Goal: Task Accomplishment & Management: Use online tool/utility

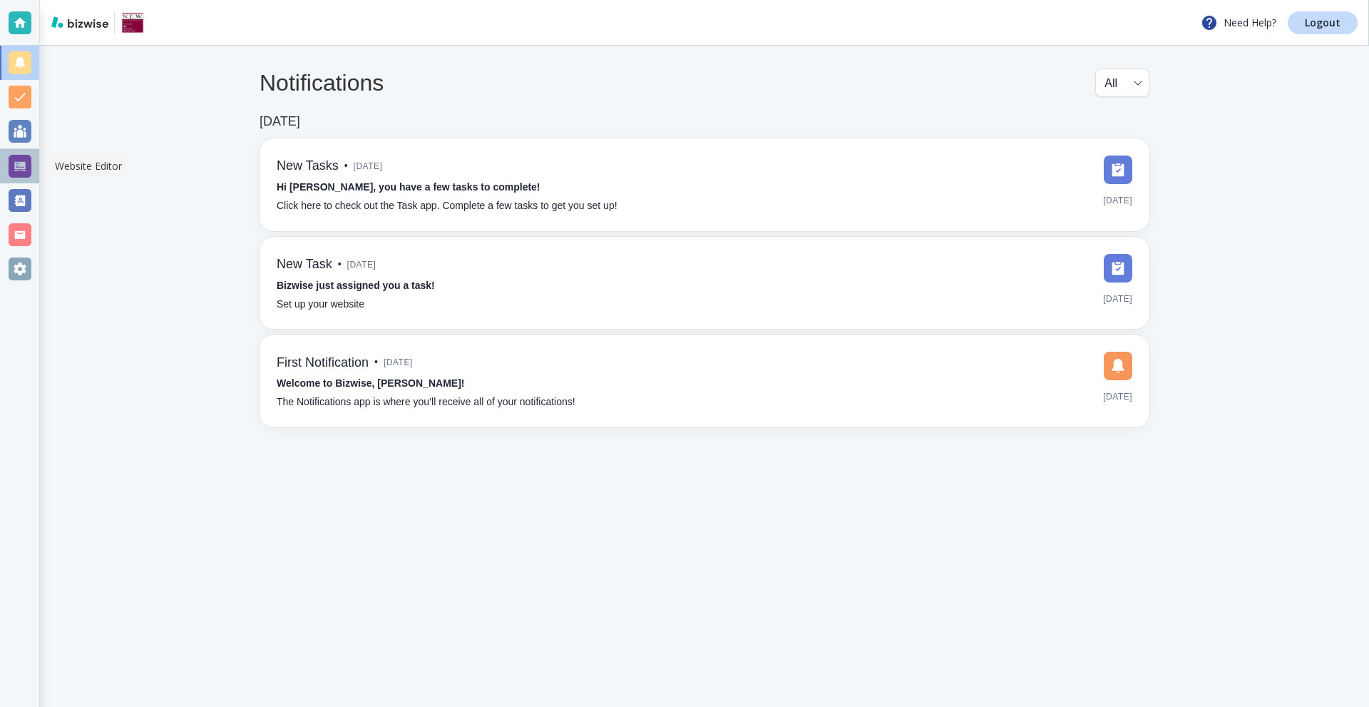
click at [9, 170] on div at bounding box center [20, 166] width 23 height 23
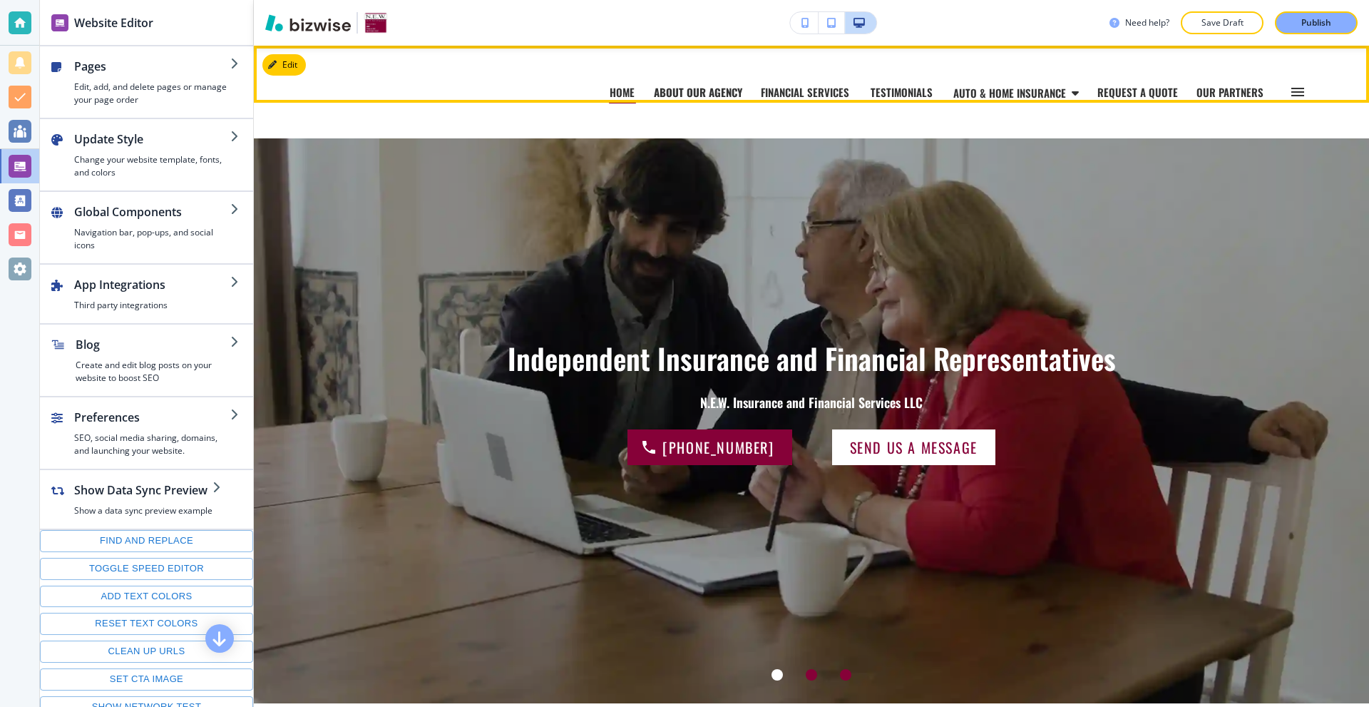
click at [714, 93] on p "ABOUT OUR AGENCY" at bounding box center [698, 92] width 88 height 11
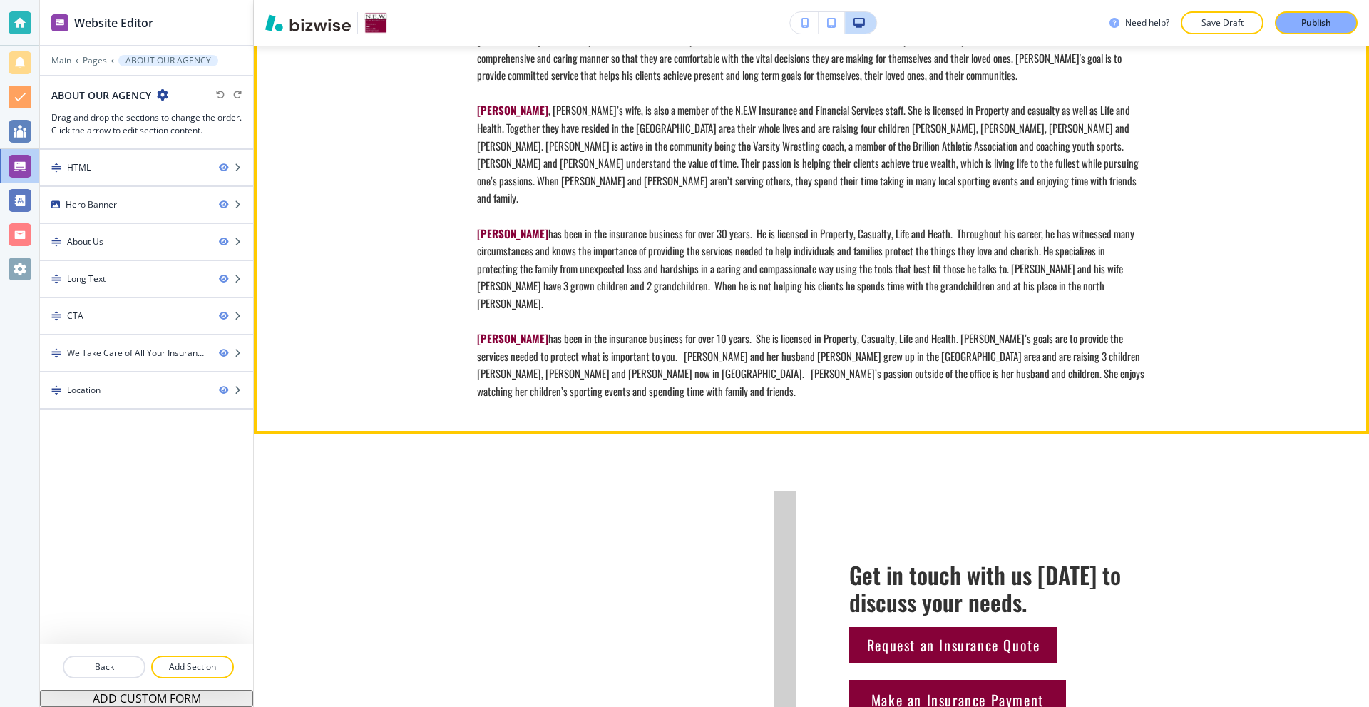
scroll to position [1069, 0]
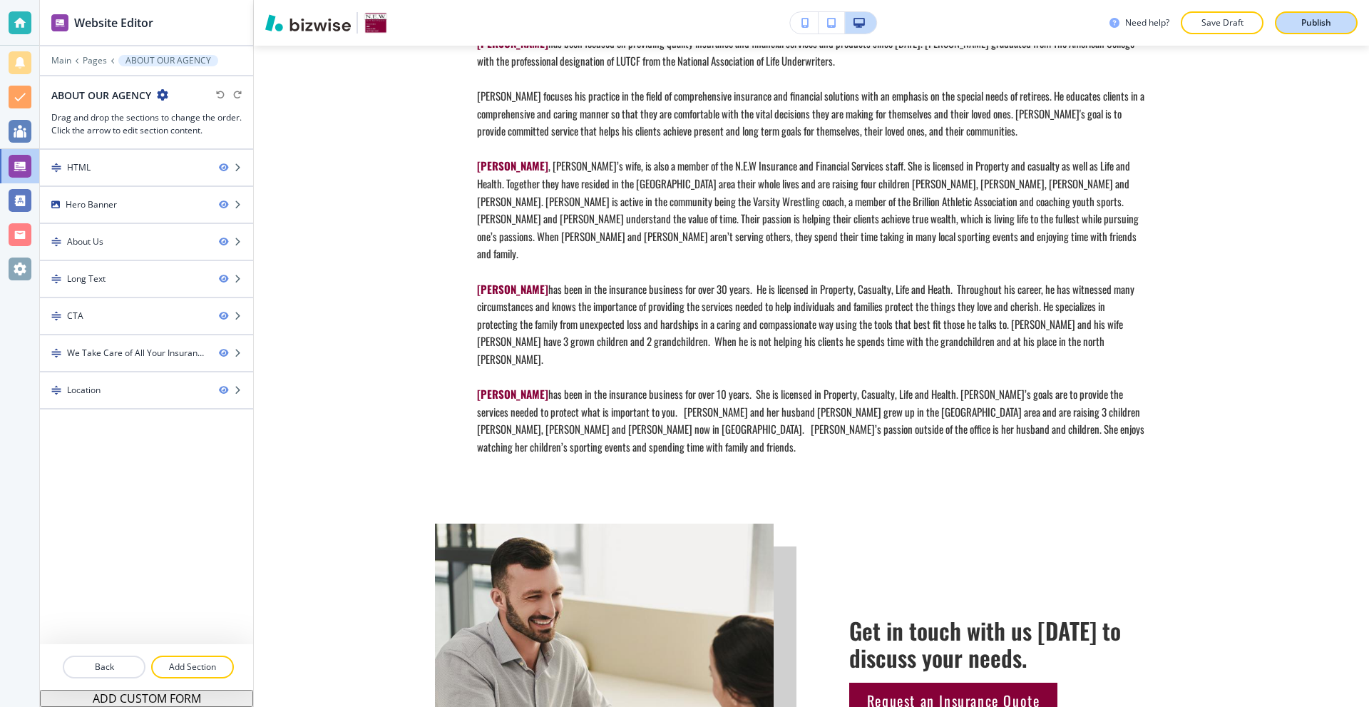
click at [1284, 25] on button "Publish" at bounding box center [1316, 22] width 83 height 23
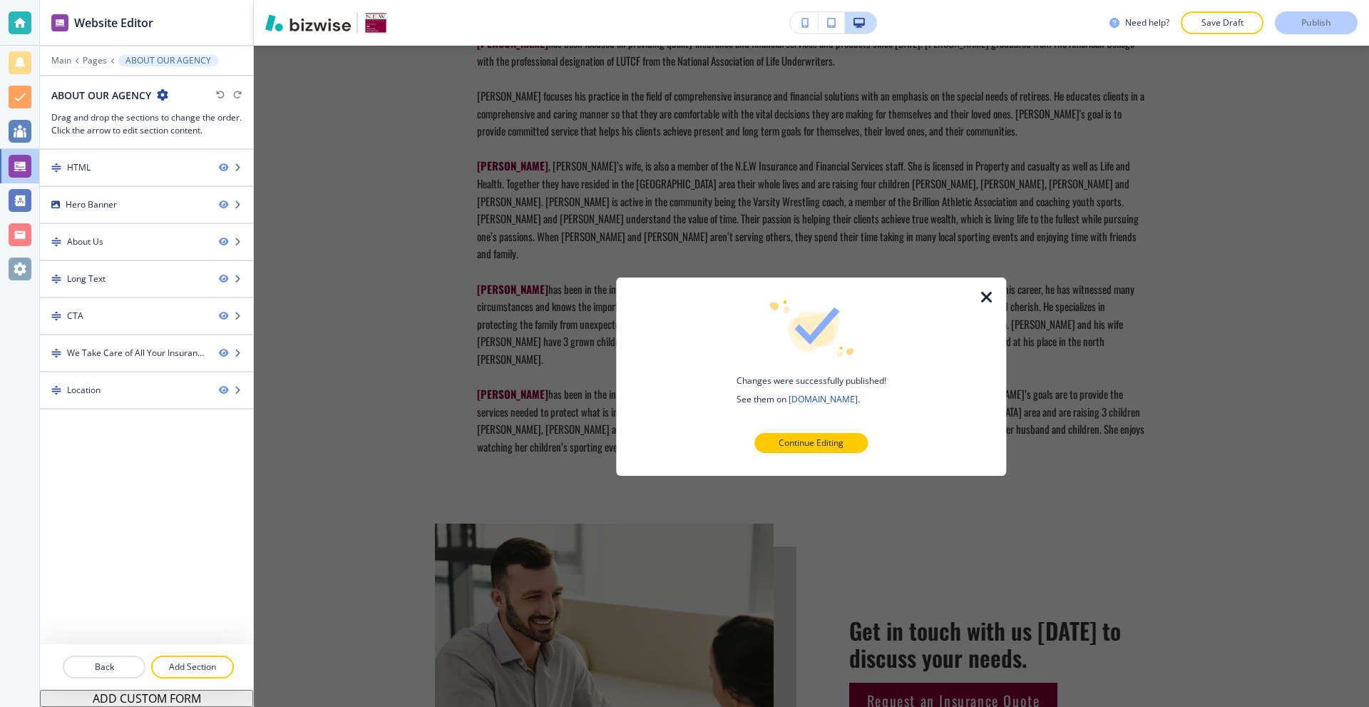
click at [988, 295] on icon "button" at bounding box center [986, 296] width 17 height 17
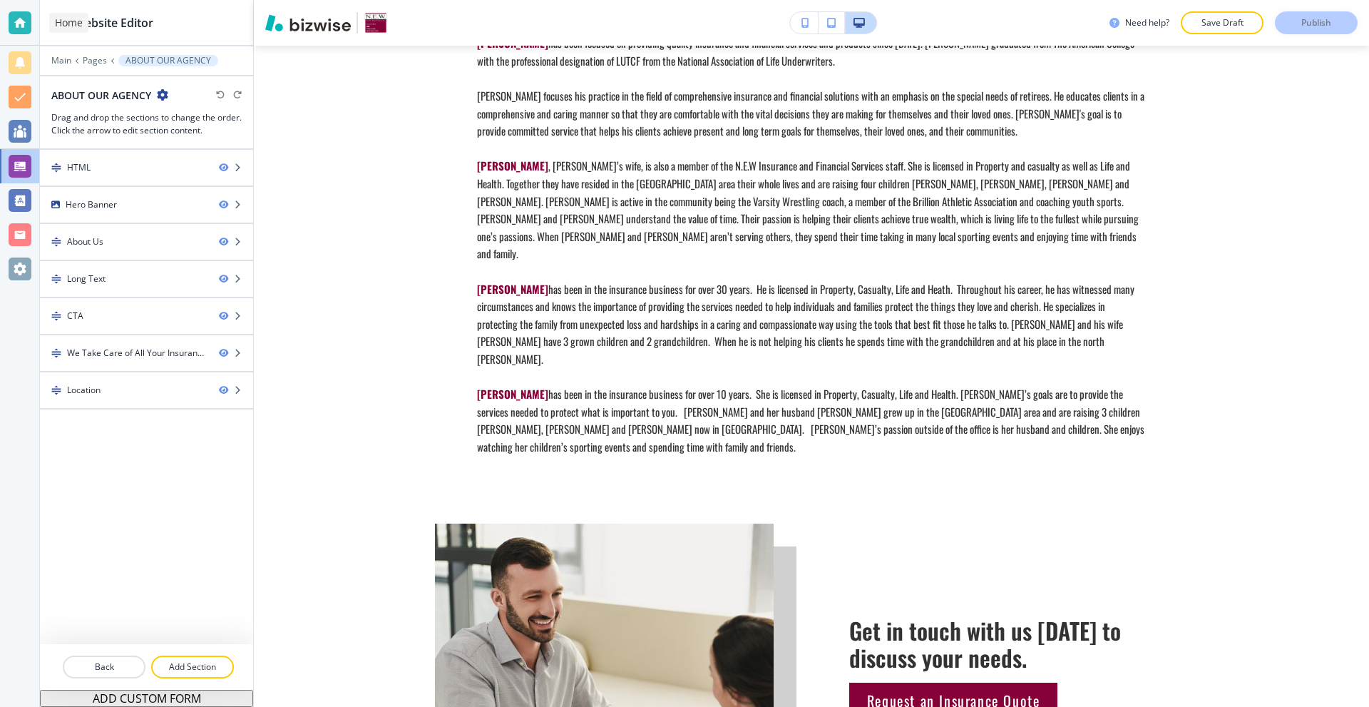
click at [13, 16] on div at bounding box center [20, 22] width 23 height 23
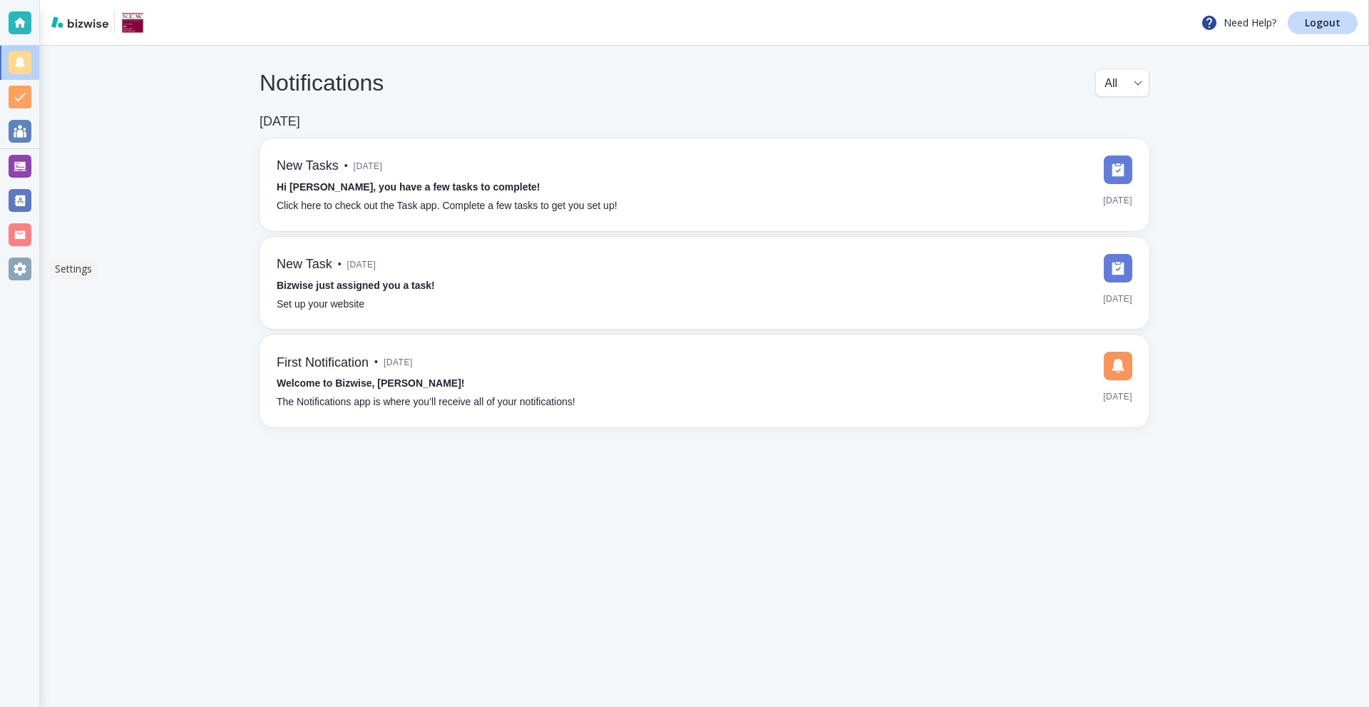
click at [9, 277] on div at bounding box center [20, 268] width 23 height 23
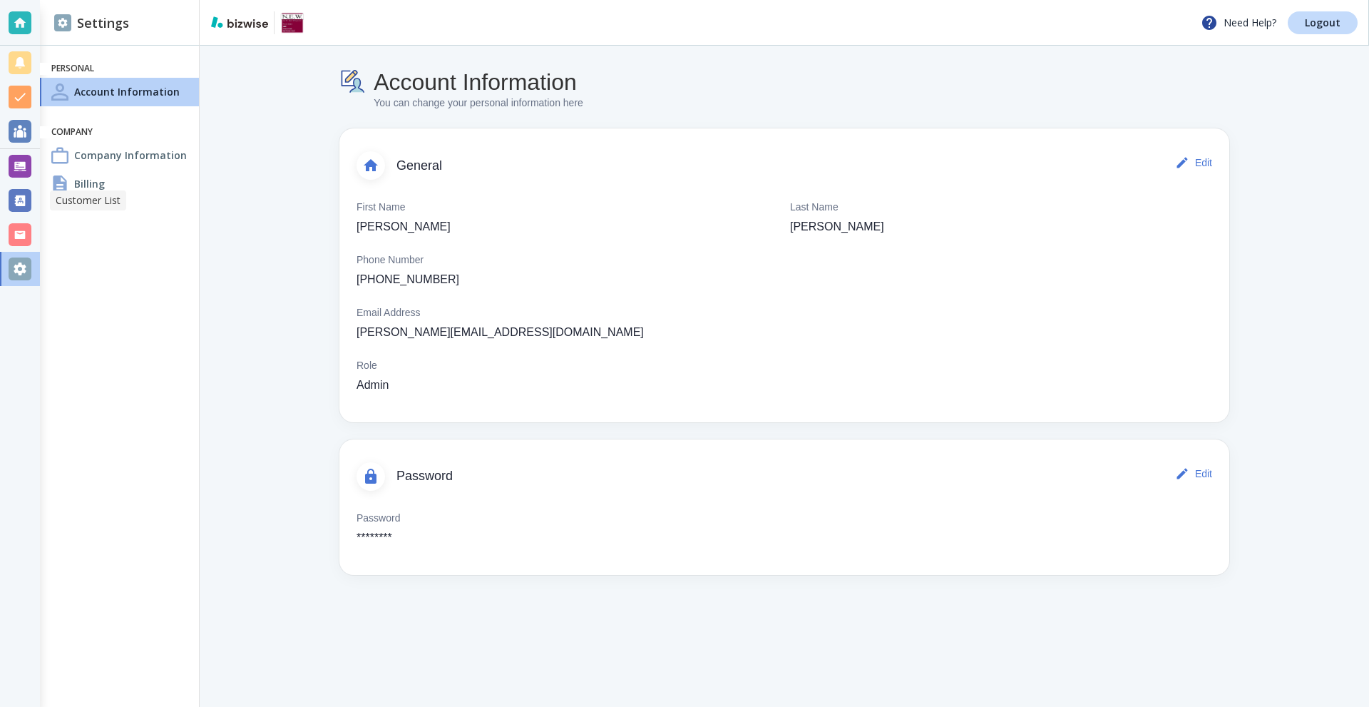
click at [21, 201] on div at bounding box center [20, 200] width 23 height 23
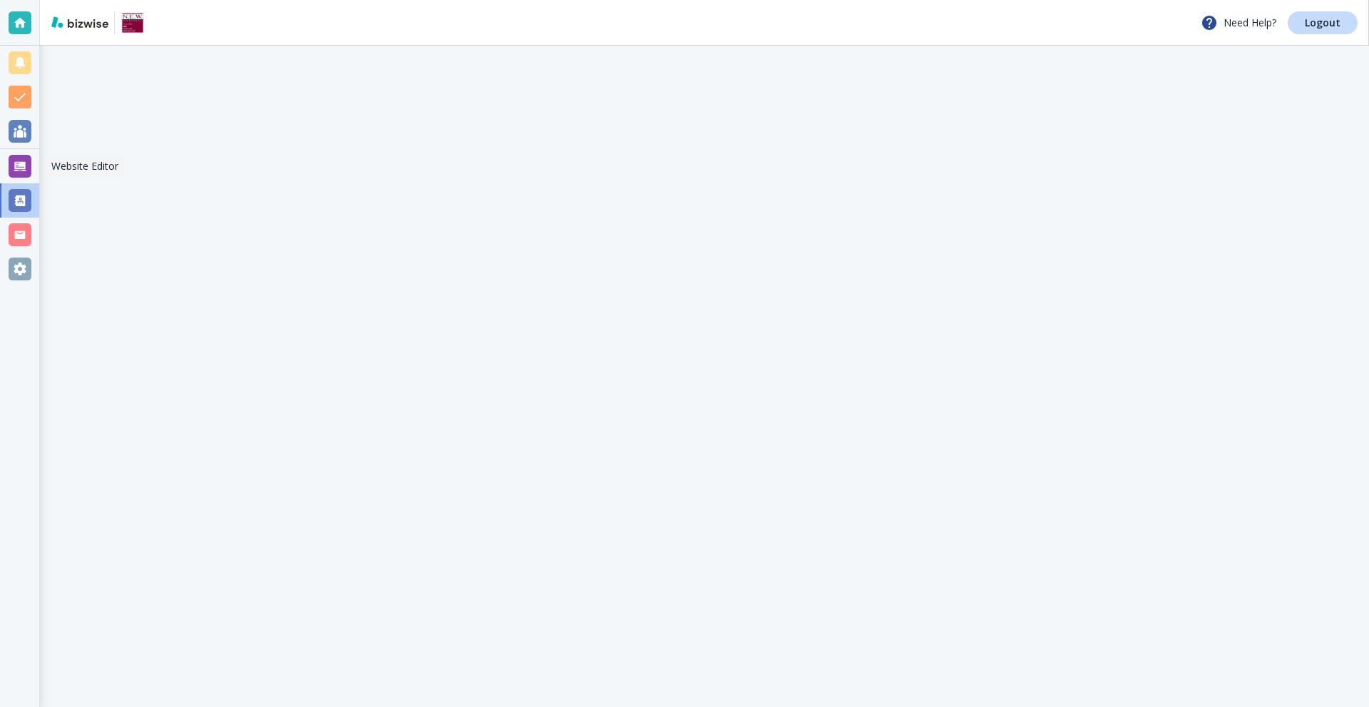
click at [16, 159] on div at bounding box center [20, 166] width 23 height 23
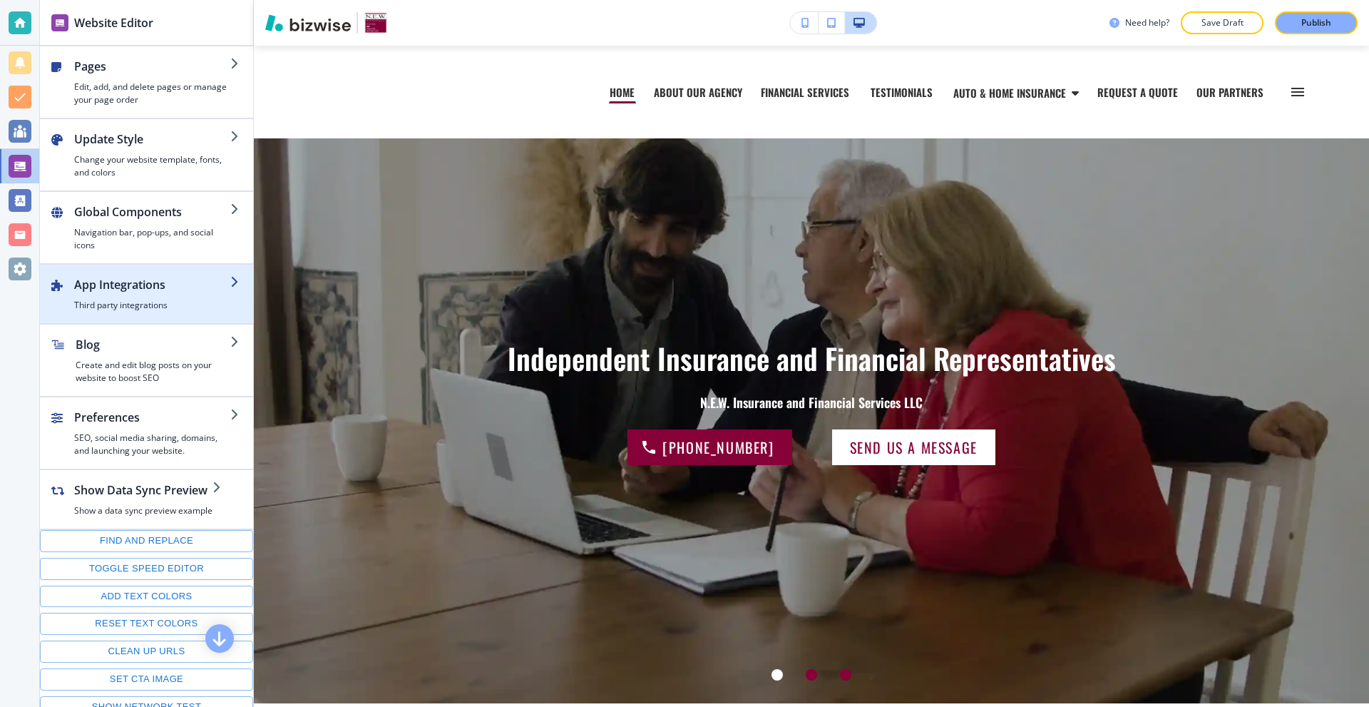
click at [131, 298] on div "button" at bounding box center [152, 296] width 156 height 6
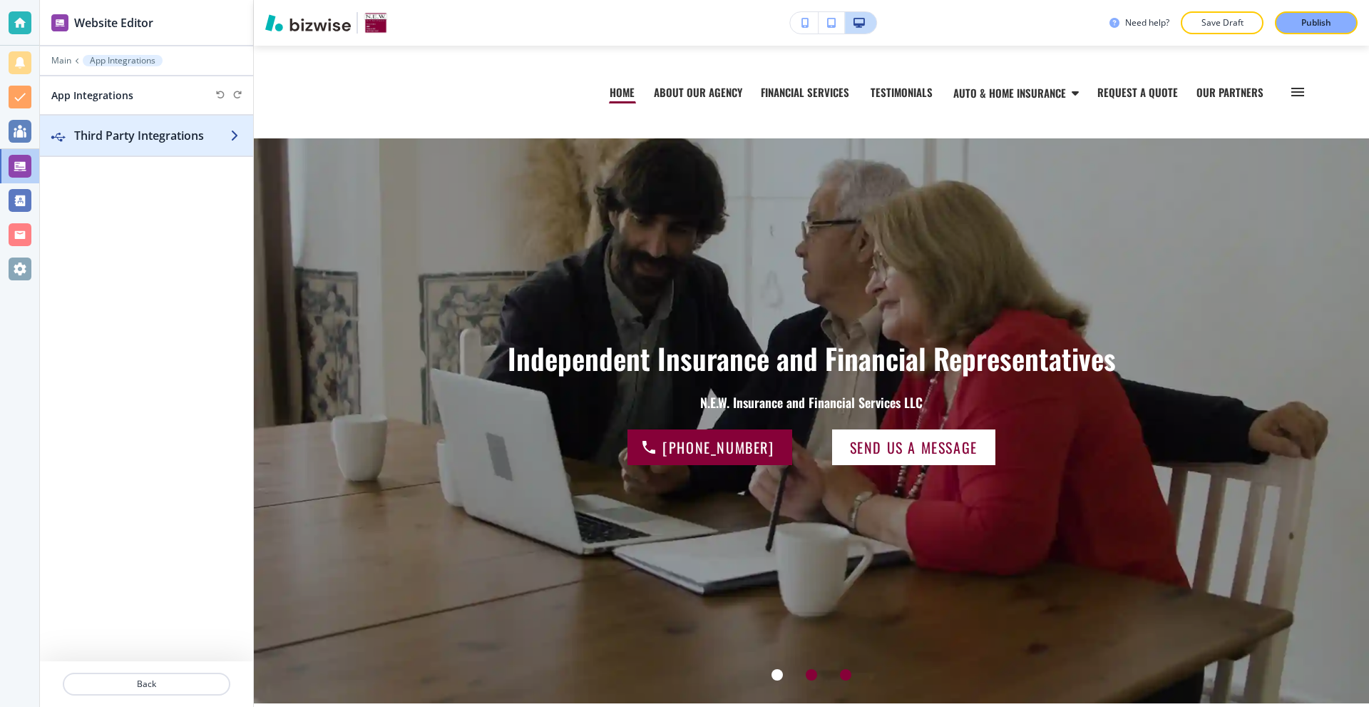
click at [96, 136] on h2 "Third Party Integrations" at bounding box center [152, 135] width 156 height 17
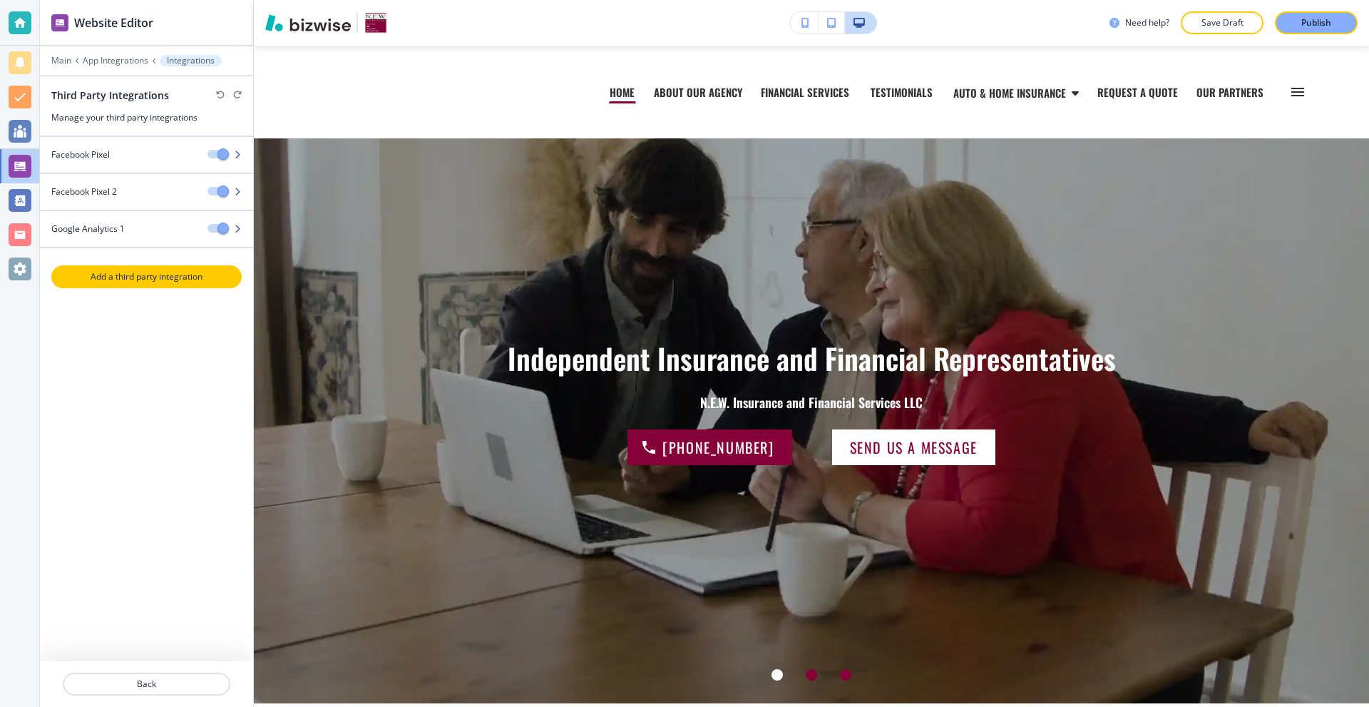
click at [116, 271] on p "Add a third party integration" at bounding box center [147, 276] width 188 height 13
